Goal: Transaction & Acquisition: Subscribe to service/newsletter

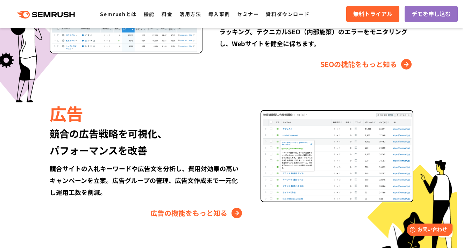
scroll to position [748, 0]
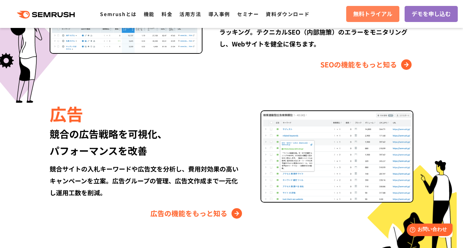
click at [367, 8] on link "無料トライアル" at bounding box center [372, 14] width 53 height 16
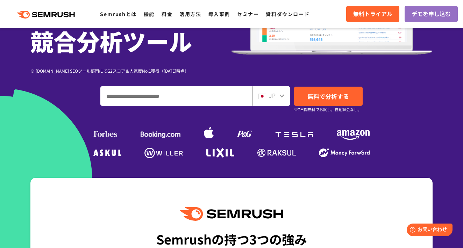
scroll to position [126, 0]
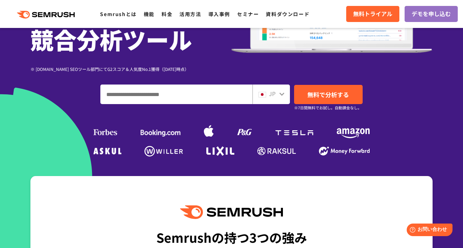
click at [273, 97] on span "JP" at bounding box center [272, 93] width 7 height 8
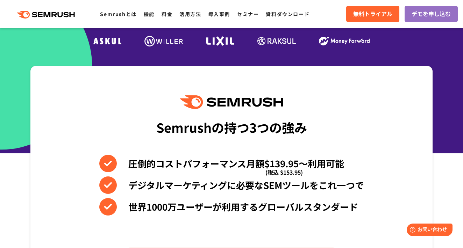
scroll to position [238, 0]
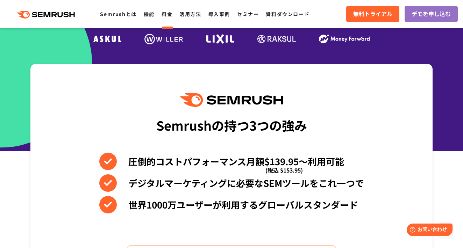
click at [166, 15] on link "料金" at bounding box center [166, 13] width 11 height 7
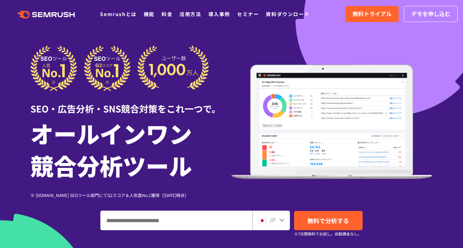
click at [277, 213] on div "JP" at bounding box center [270, 221] width 37 height 20
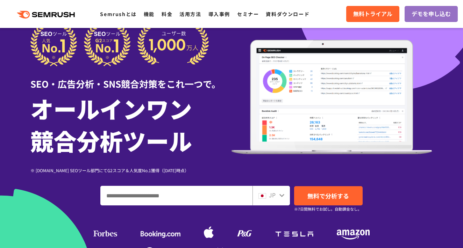
scroll to position [45, 0]
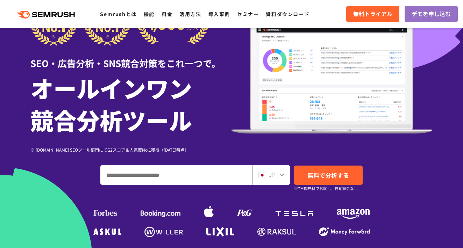
click at [281, 180] on div "JP" at bounding box center [270, 175] width 37 height 20
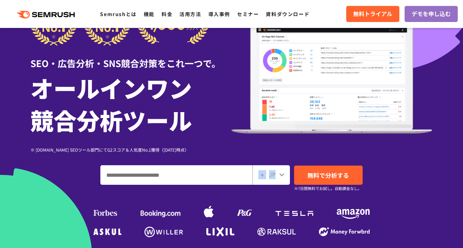
click at [268, 178] on div "JP" at bounding box center [269, 174] width 22 height 9
click at [282, 175] on icon at bounding box center [281, 174] width 5 height 3
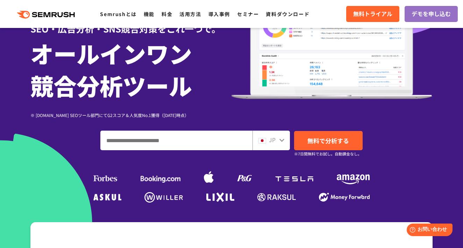
scroll to position [80, 0]
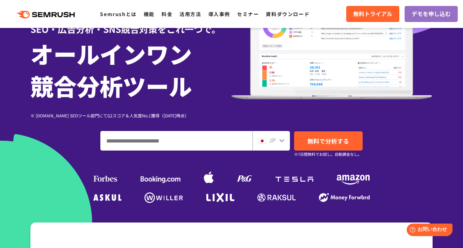
click at [191, 139] on input "ドメイン、キーワードまたはURLを入力してください" at bounding box center [176, 140] width 151 height 19
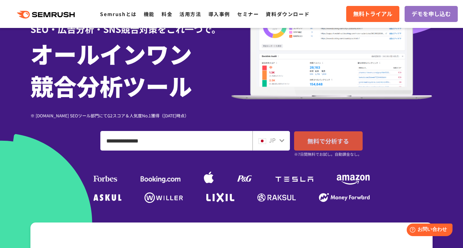
click at [330, 147] on link "無料で分析する" at bounding box center [328, 140] width 69 height 19
click at [208, 139] on input "**********" at bounding box center [176, 140] width 151 height 19
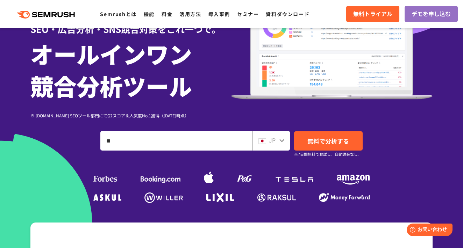
type input "*"
click at [274, 143] on span "JP" at bounding box center [272, 140] width 7 height 8
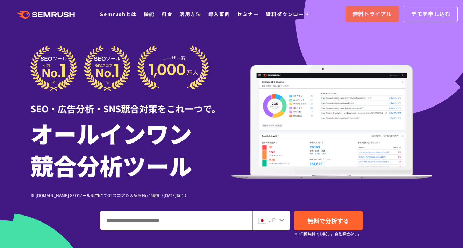
click at [365, 17] on span "無料トライアル" at bounding box center [371, 13] width 39 height 9
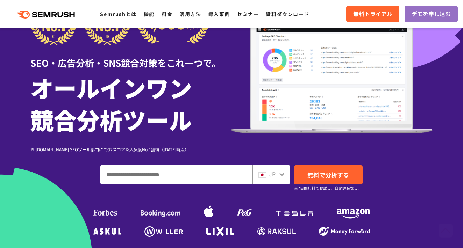
scroll to position [91, 0]
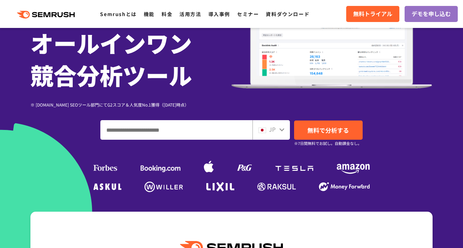
click at [274, 133] on span "JP" at bounding box center [272, 129] width 7 height 8
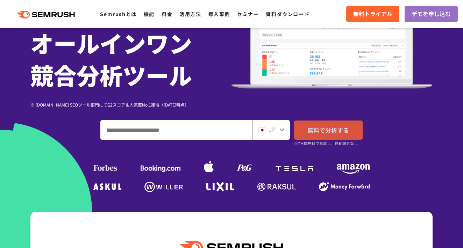
click at [313, 133] on span "無料で分析する" at bounding box center [328, 130] width 42 height 9
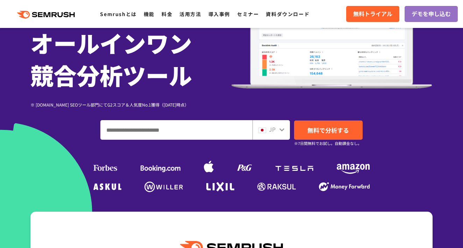
scroll to position [104, 0]
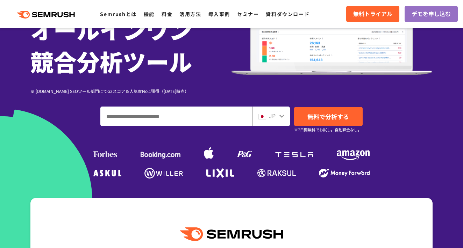
click at [232, 119] on input "ドメイン、キーワードまたはURLを入力してください" at bounding box center [176, 116] width 151 height 19
click at [272, 121] on div "JP" at bounding box center [270, 117] width 37 height 20
click at [279, 119] on div at bounding box center [282, 115] width 6 height 9
click at [281, 116] on icon at bounding box center [281, 116] width 5 height 3
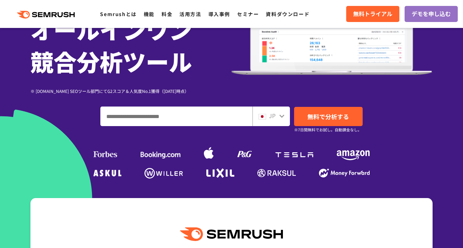
click at [281, 116] on icon at bounding box center [281, 116] width 5 height 3
